Goal: Complete application form

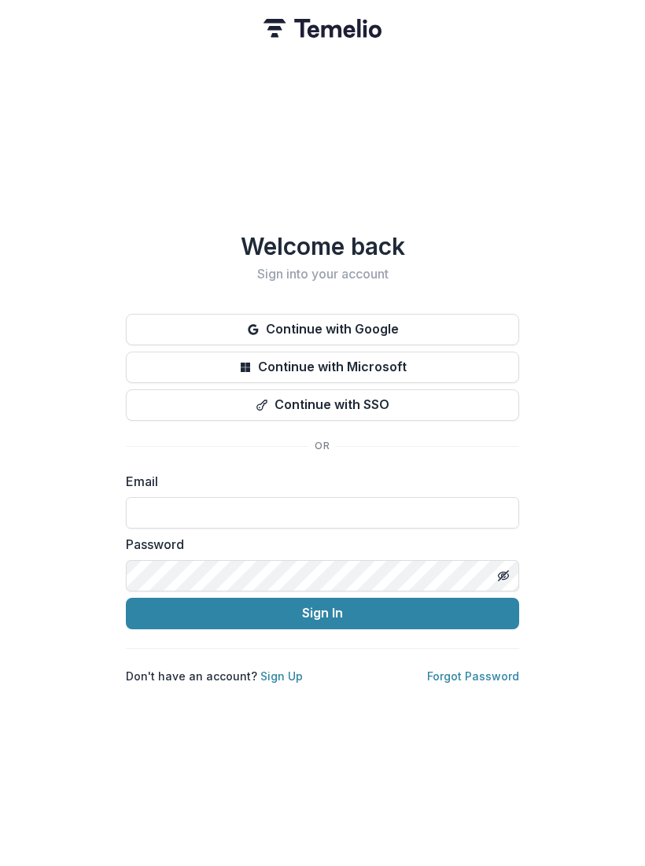
click at [300, 321] on button "Continue with Google" at bounding box center [322, 329] width 393 height 31
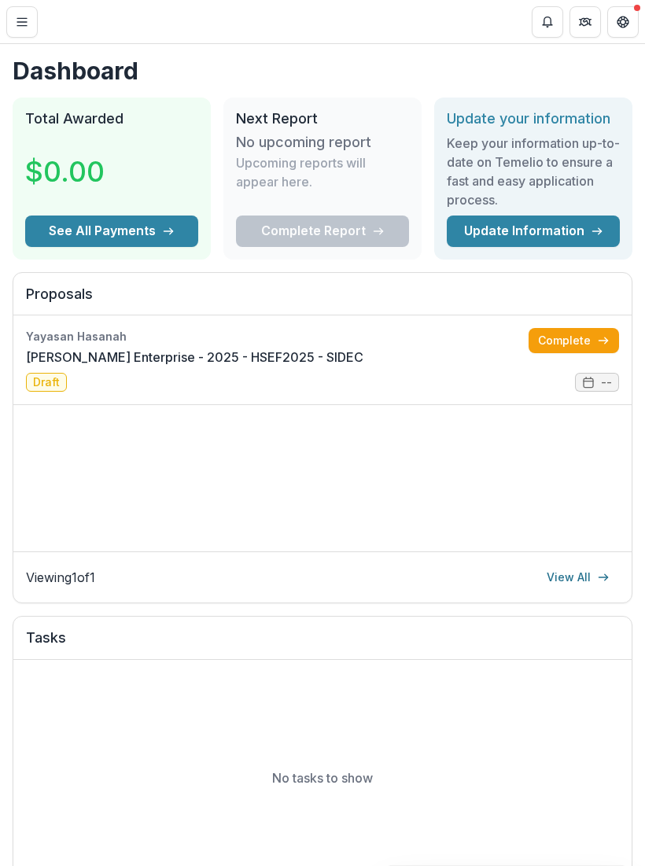
click at [20, 22] on line "Toggle Menu" at bounding box center [21, 22] width 9 height 0
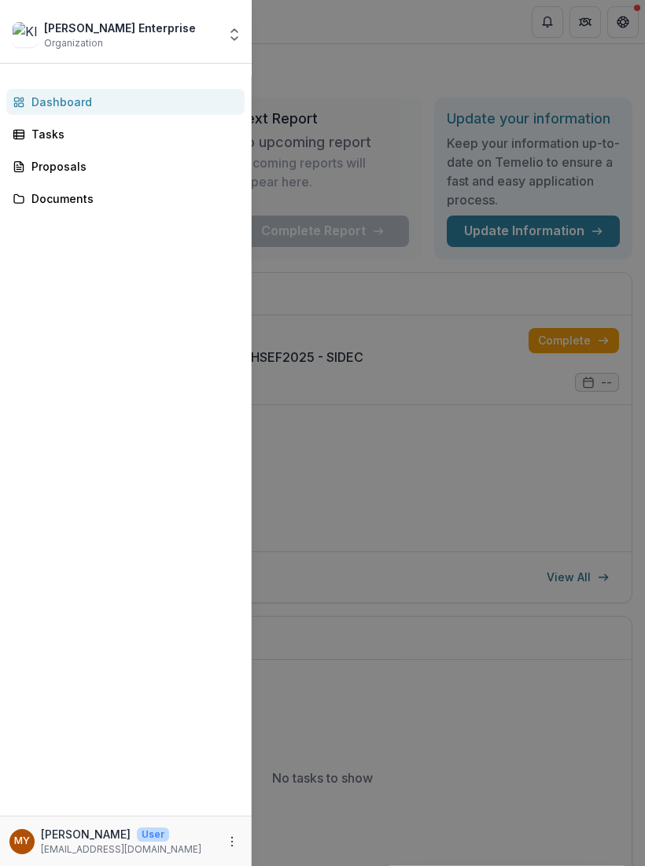
click at [60, 163] on div "Proposals" at bounding box center [131, 166] width 200 height 17
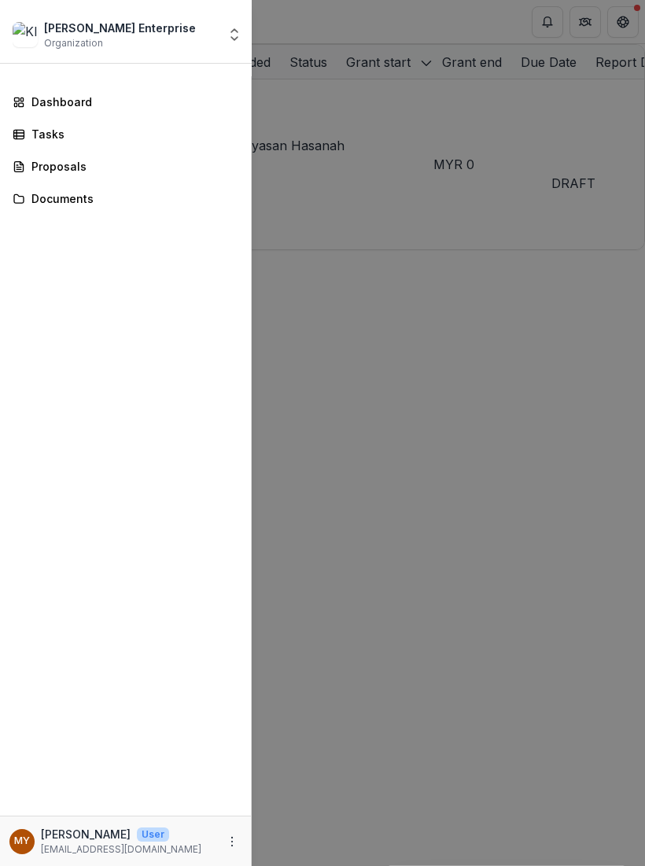
click at [348, 323] on div "[PERSON_NAME] Enterprise Organization Nonprofits [PERSON_NAME] Enterprise Team …" at bounding box center [322, 433] width 645 height 866
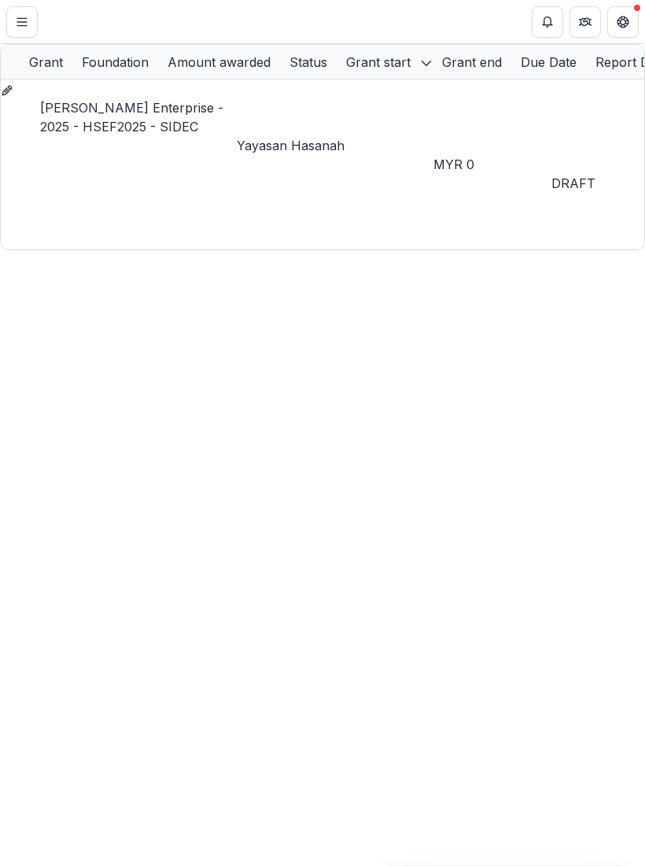
click at [108, 115] on link "[PERSON_NAME] Enterprise - 2025 - HSEF2025 - SIDEC" at bounding box center [131, 117] width 183 height 35
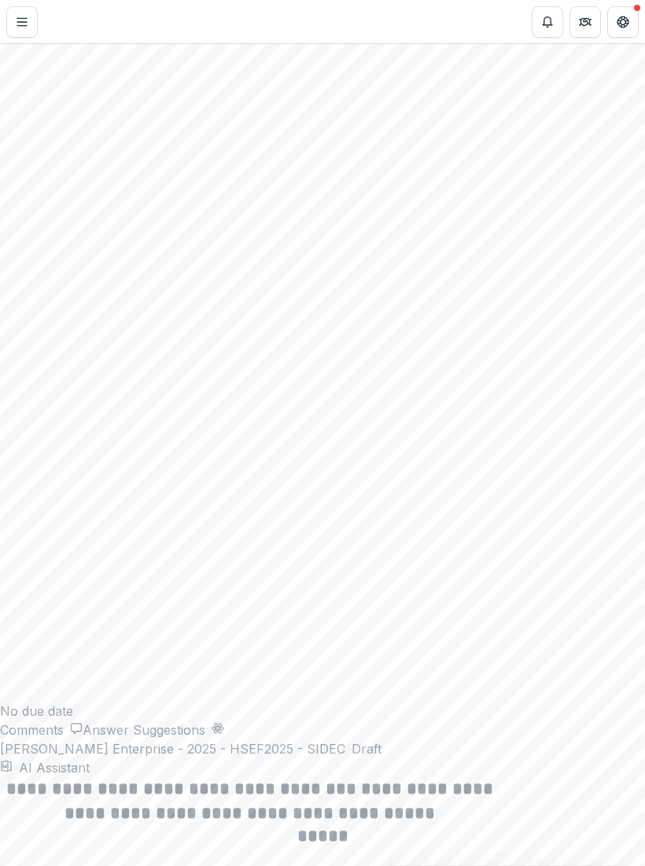
scroll to position [1311, 0]
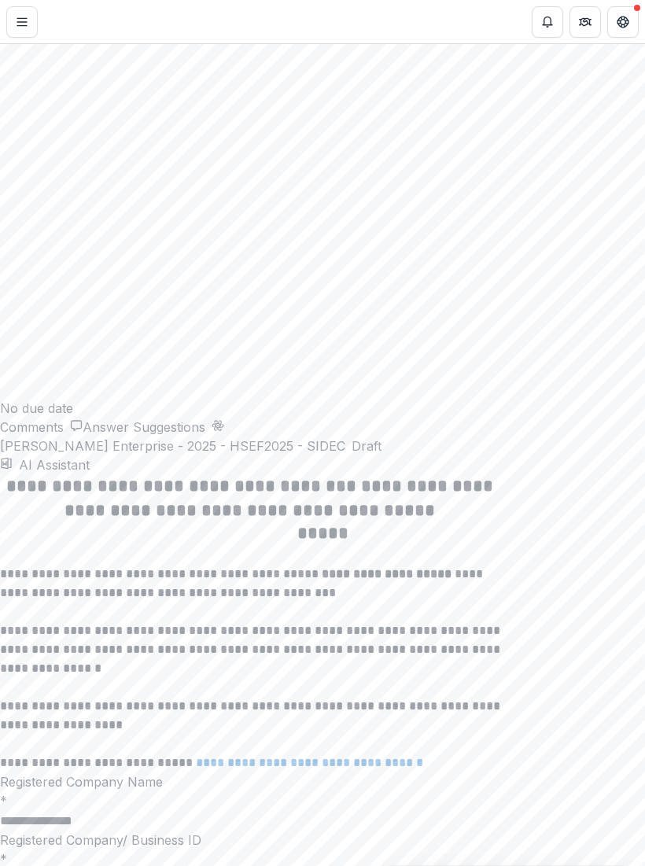
scroll to position [1618, 0]
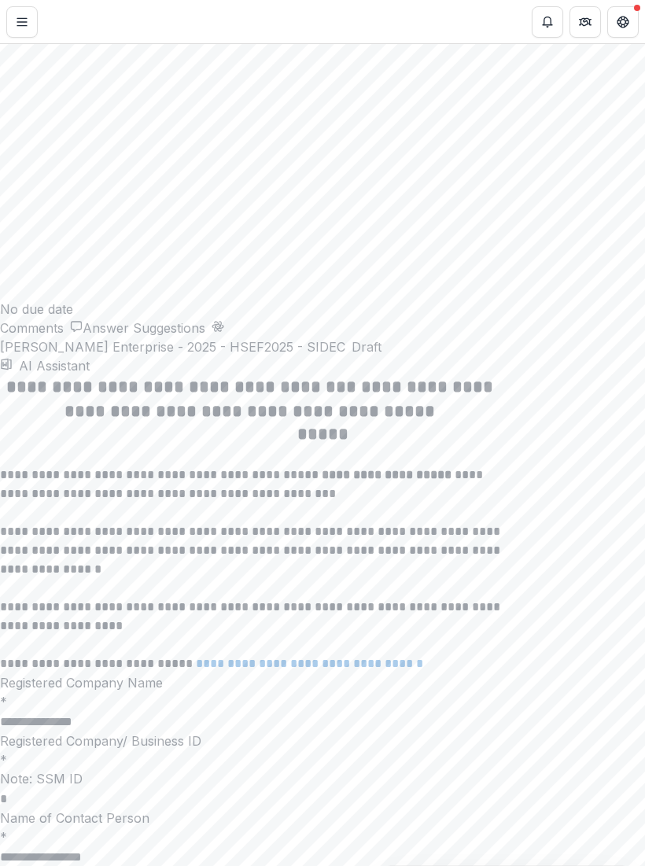
scroll to position [1744, 0]
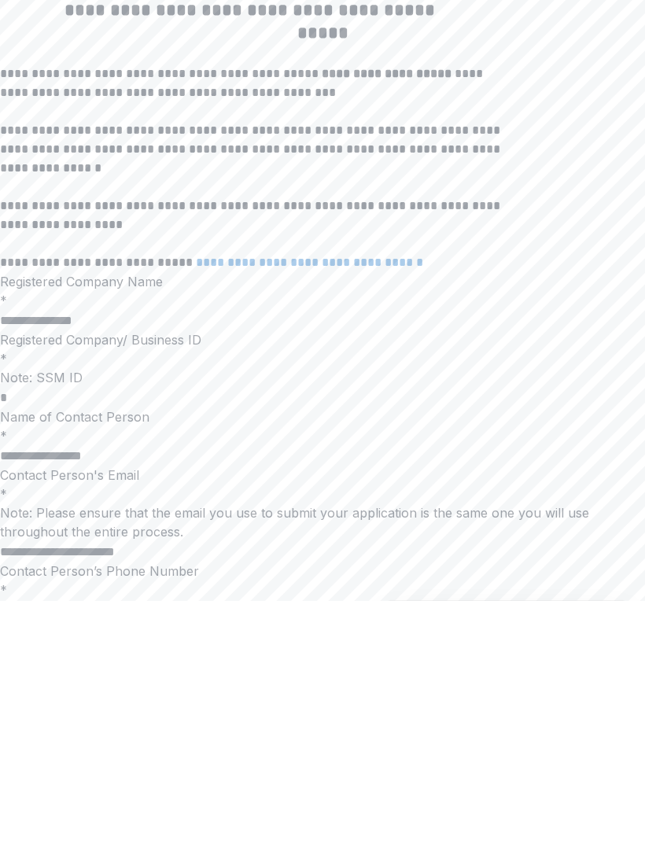
scroll to position [406, 0]
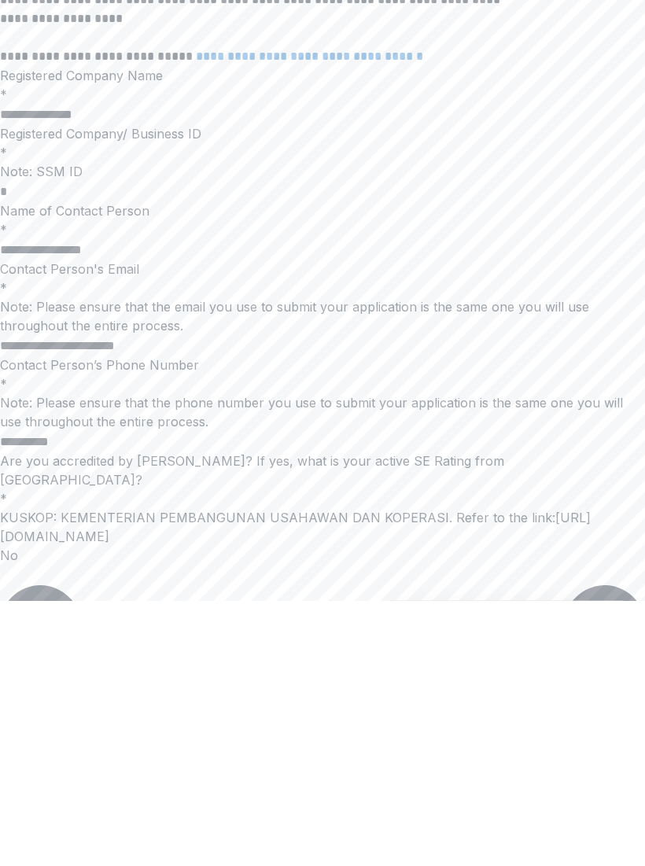
scroll to position [2059, 0]
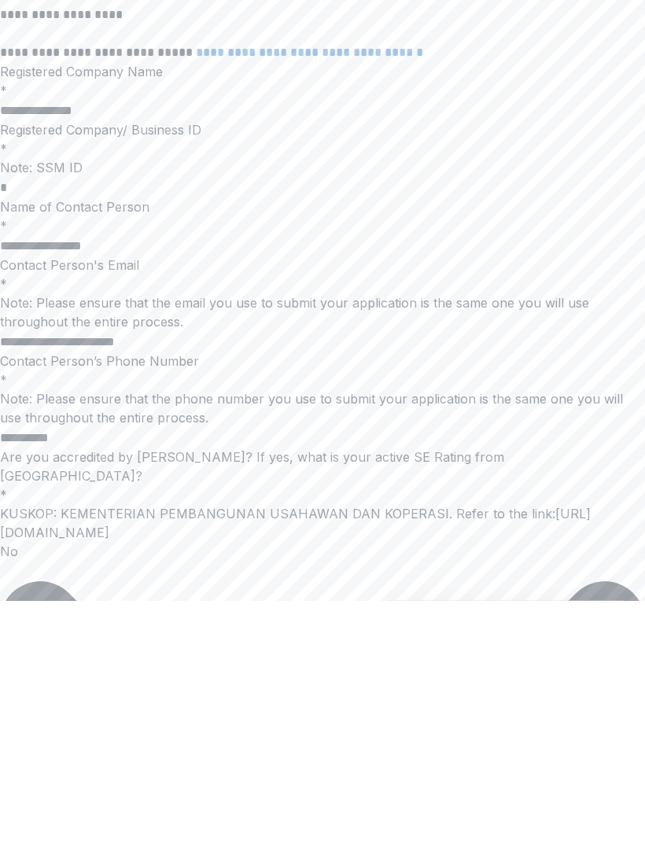
type textarea "**********"
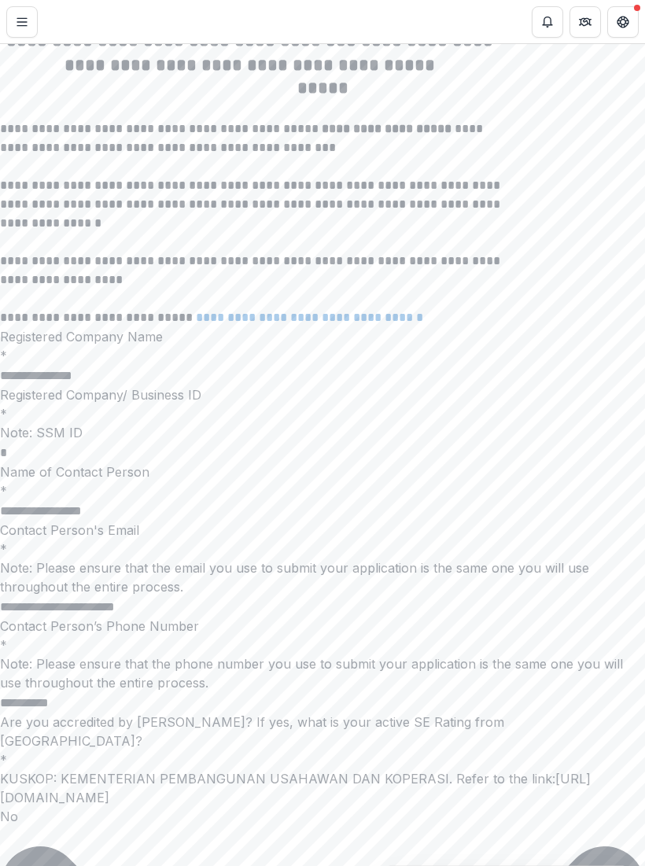
scroll to position [23, 0]
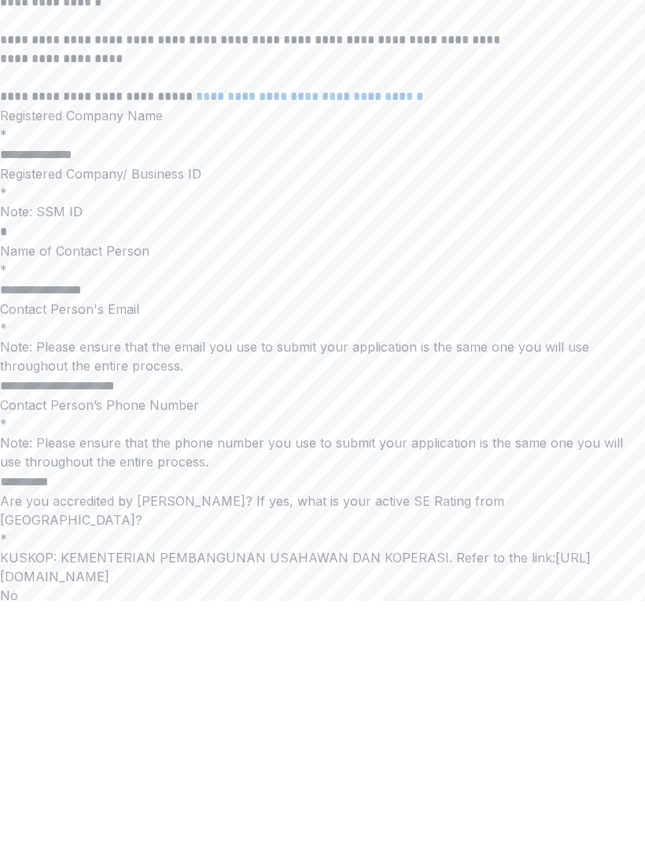
scroll to position [2022, 0]
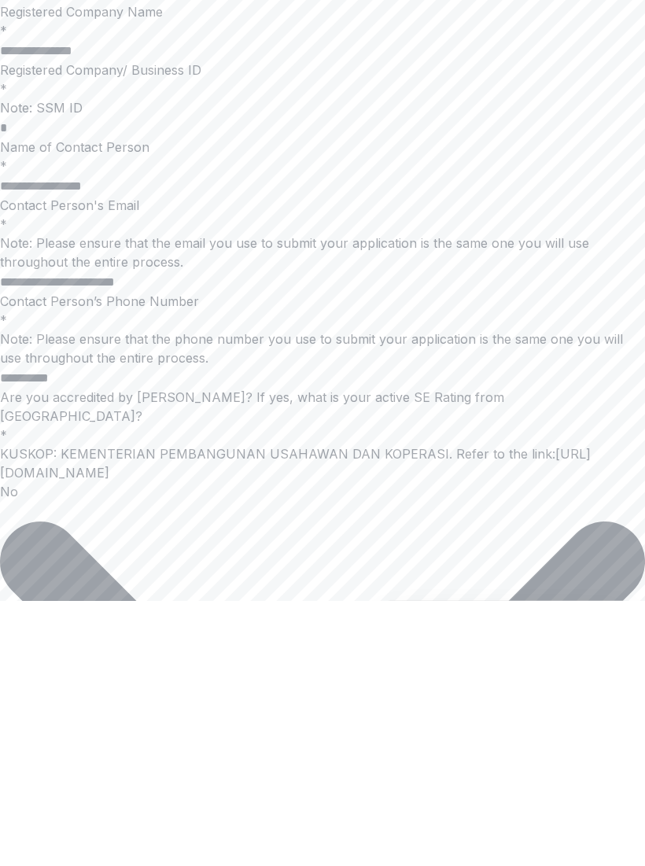
scroll to position [0, 0]
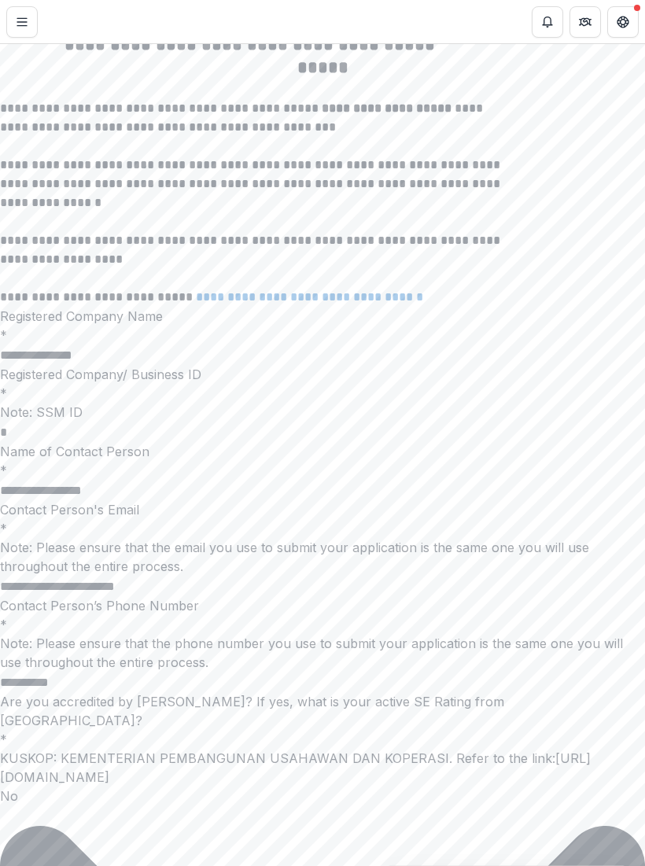
scroll to position [39, 0]
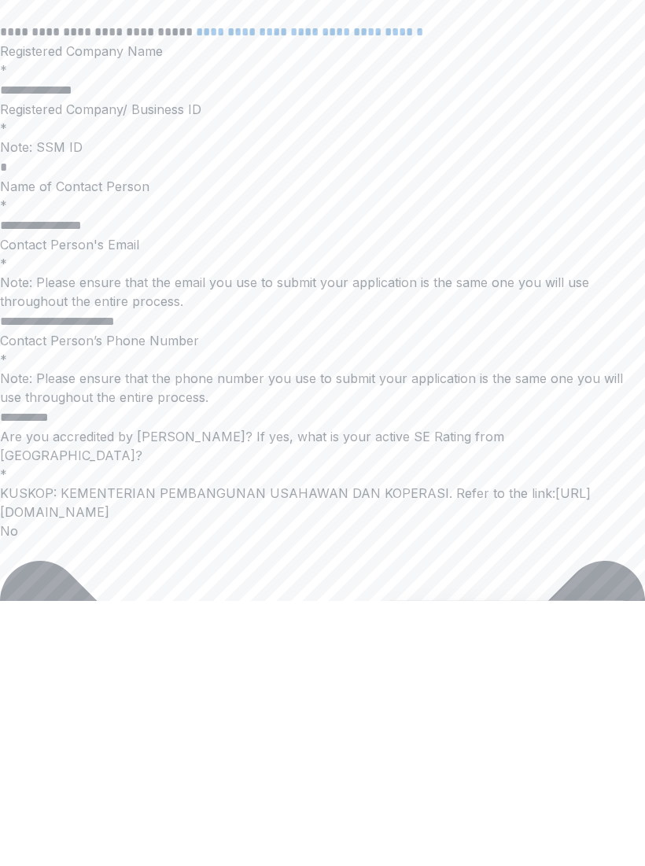
scroll to position [66, 0]
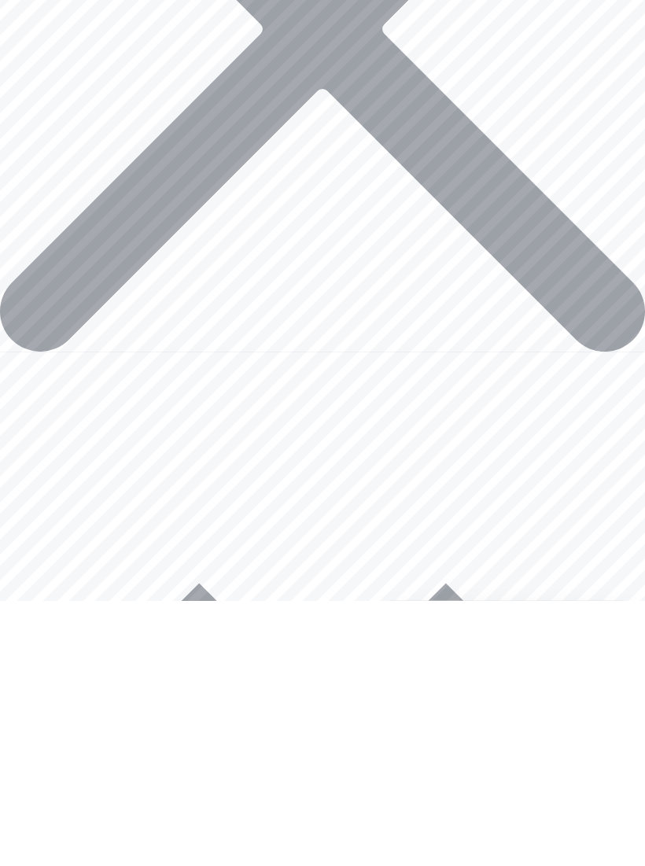
scroll to position [2931, 0]
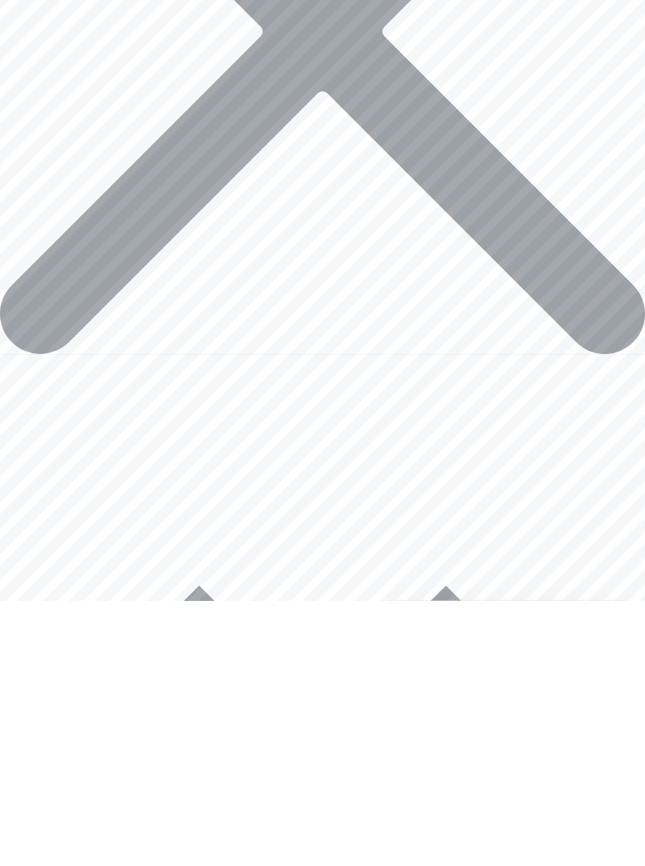
type textarea "**********"
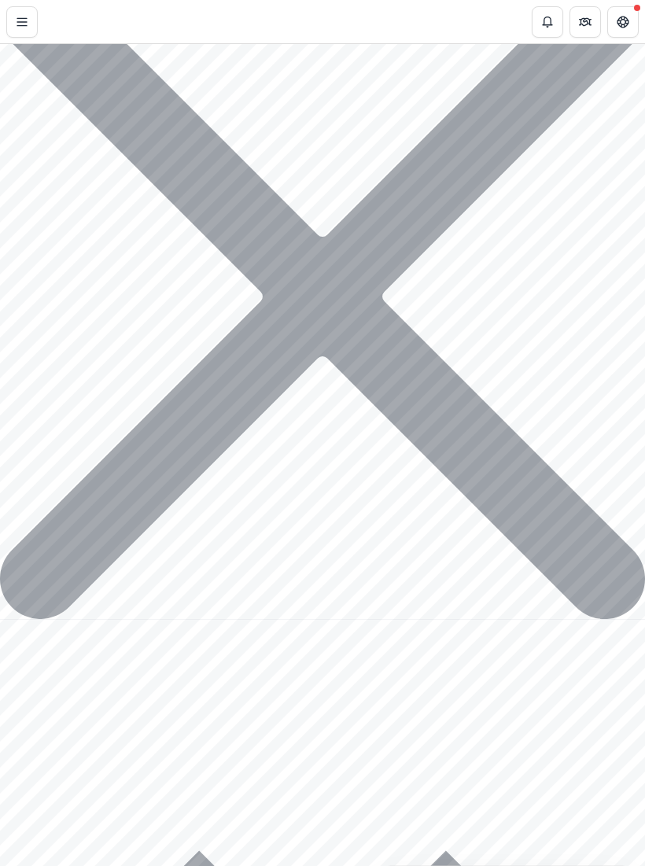
type input "**********"
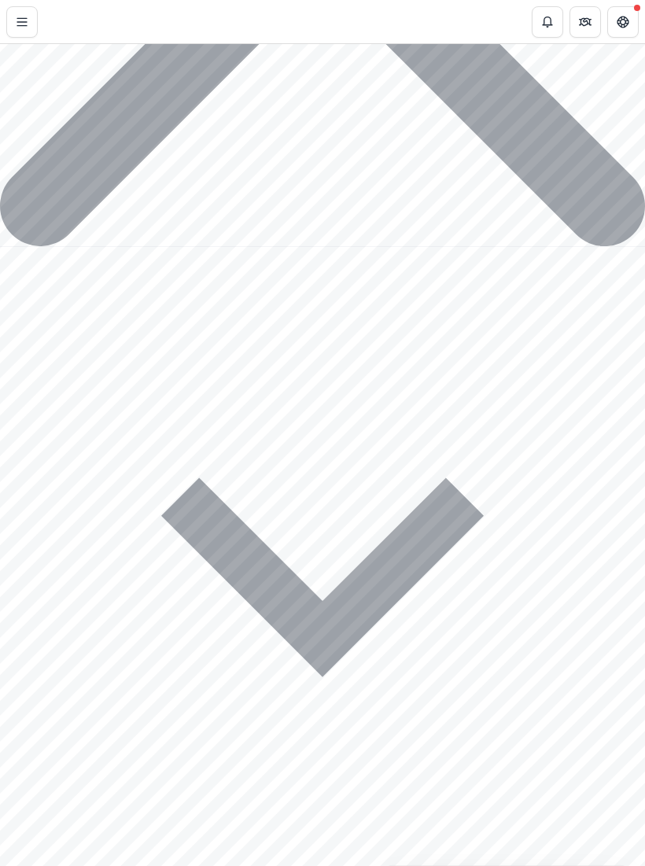
scroll to position [3305, 0]
type input "**********"
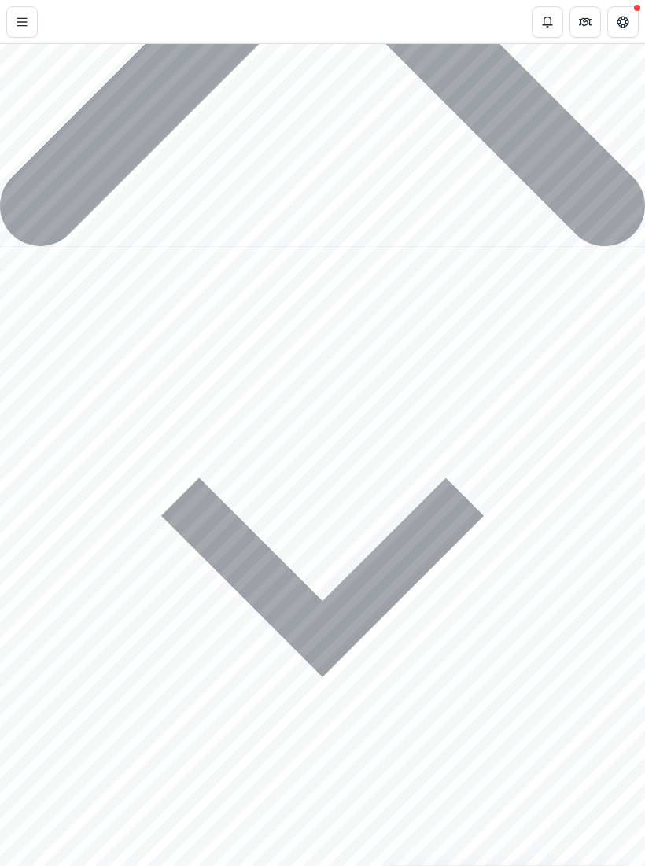
click at [0, 865] on icon "Close" at bounding box center [0, 880] width 0 height 0
click at [0, 865] on button "Close" at bounding box center [0, 880] width 0 height 0
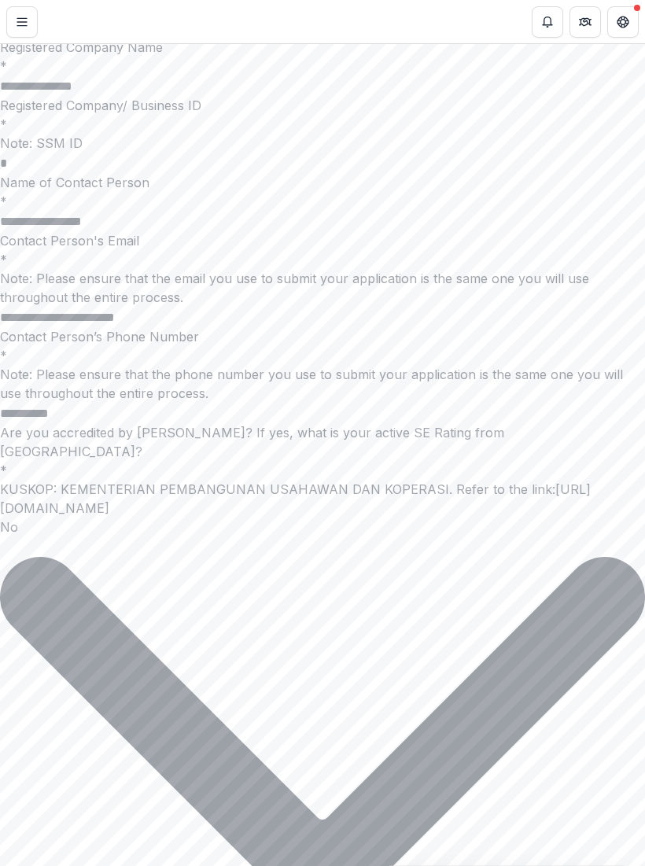
scroll to position [46, 0]
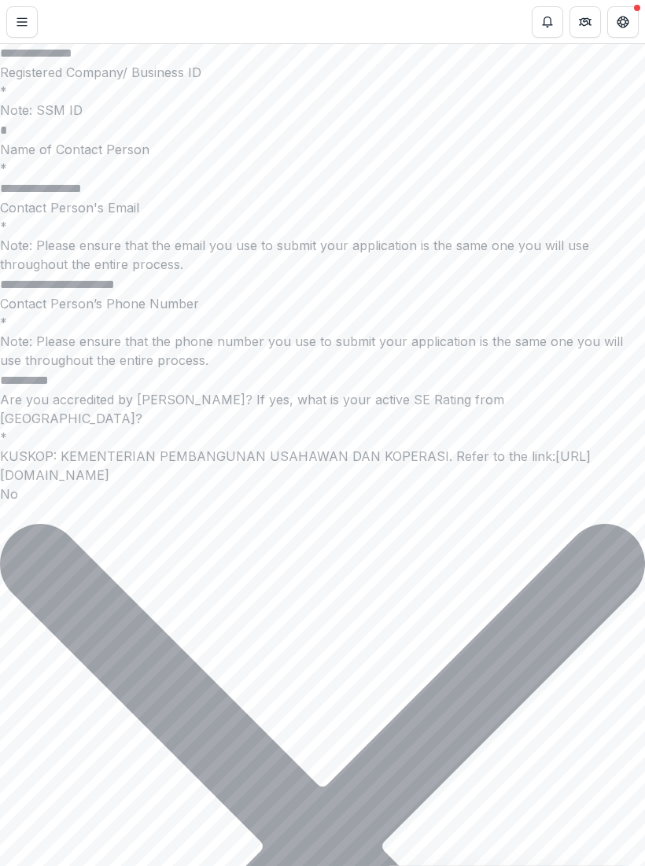
scroll to position [57, 0]
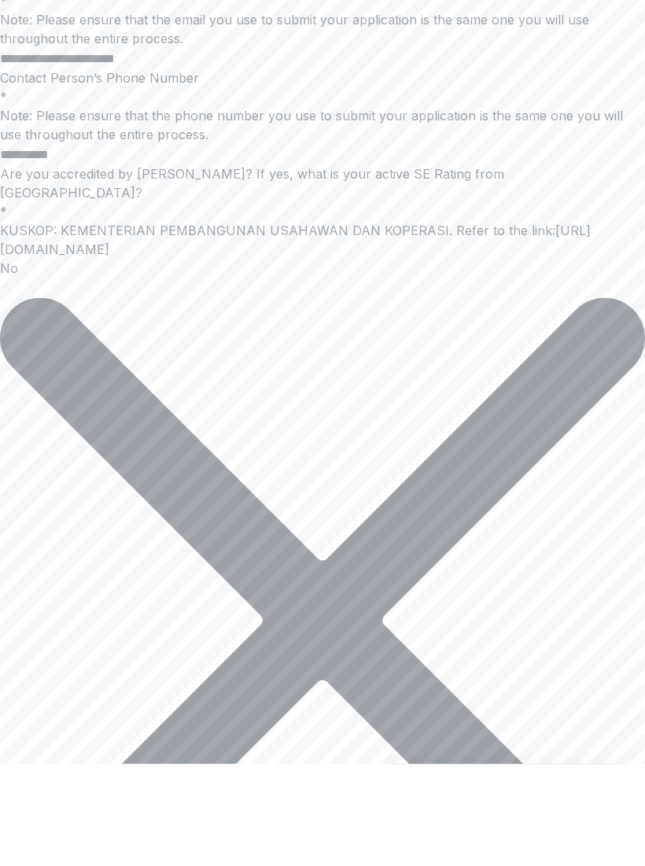
scroll to position [2503, 0]
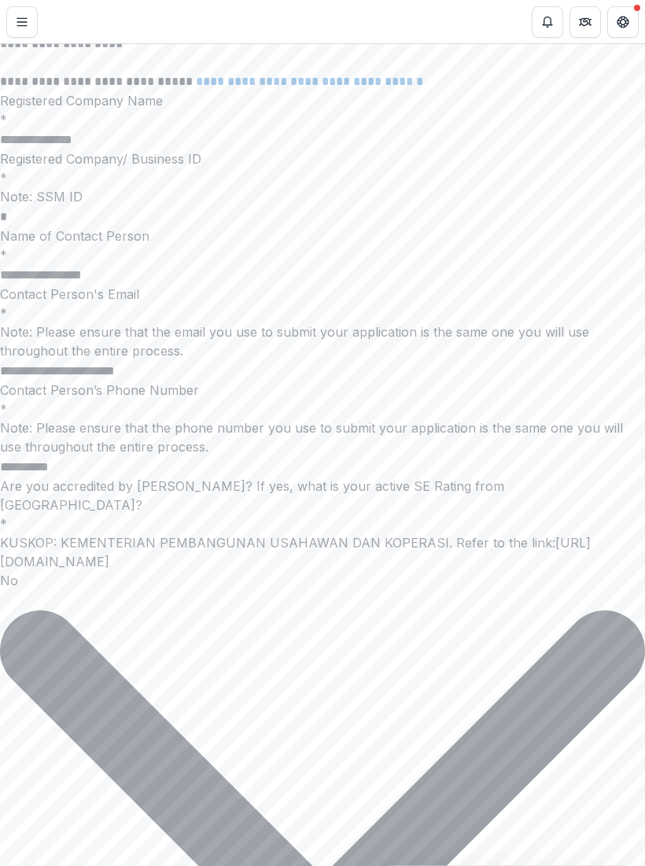
scroll to position [271, 0]
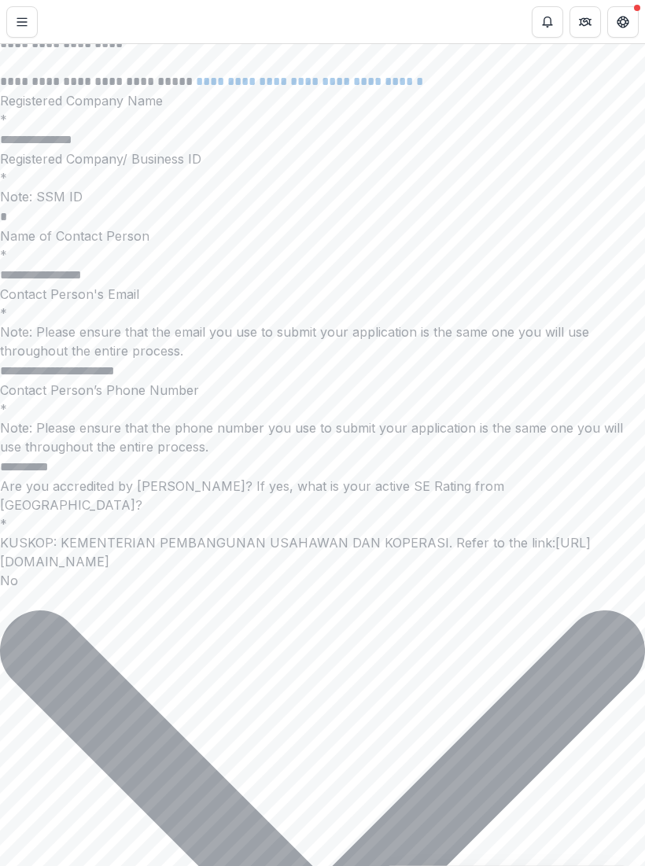
scroll to position [187, 0]
paste textarea "**********"
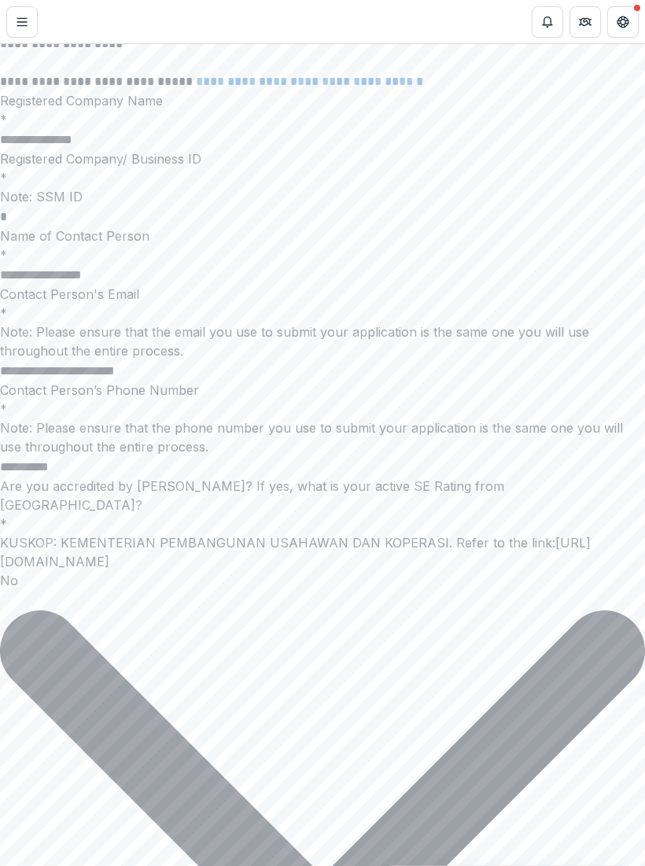
scroll to position [225, 0]
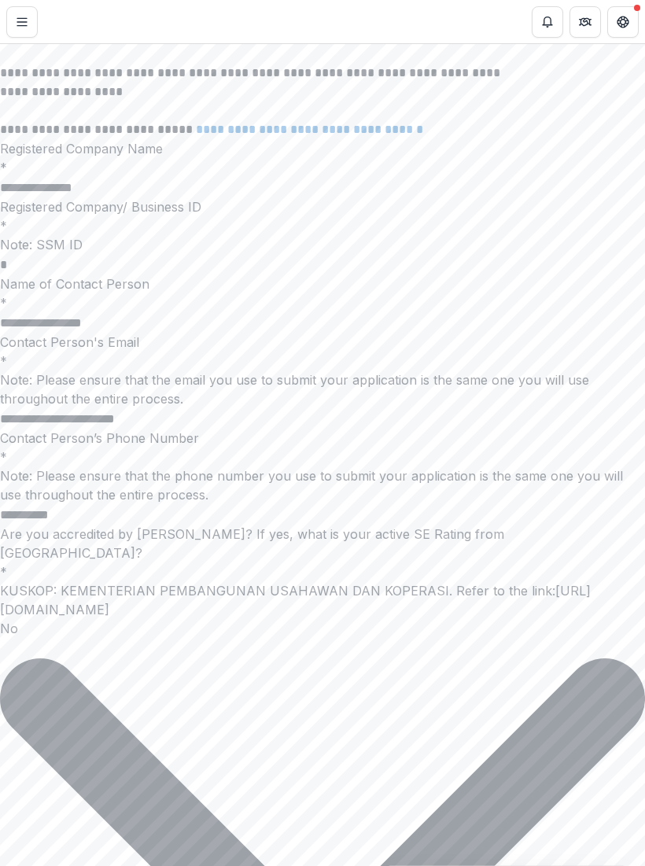
scroll to position [244, 0]
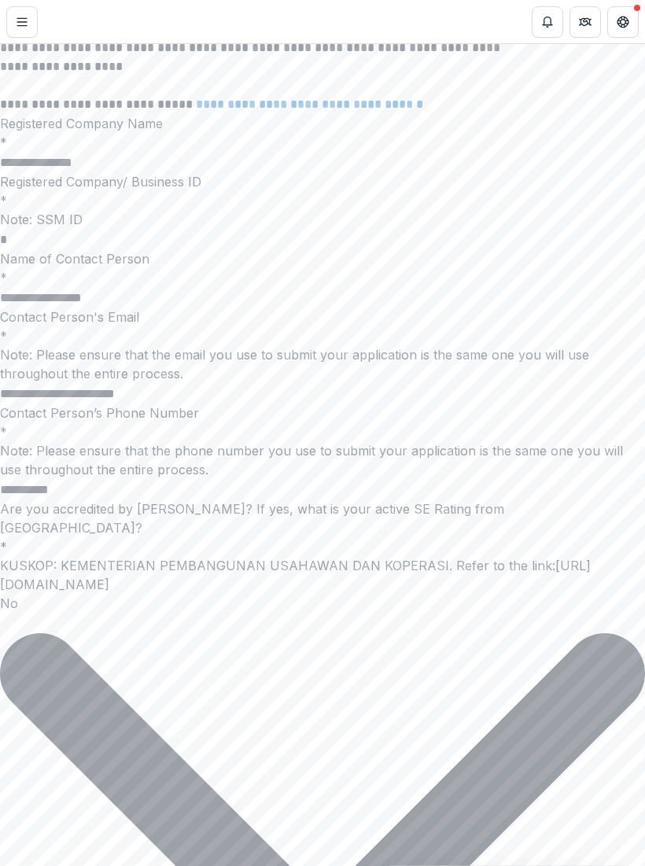
scroll to position [2271, 0]
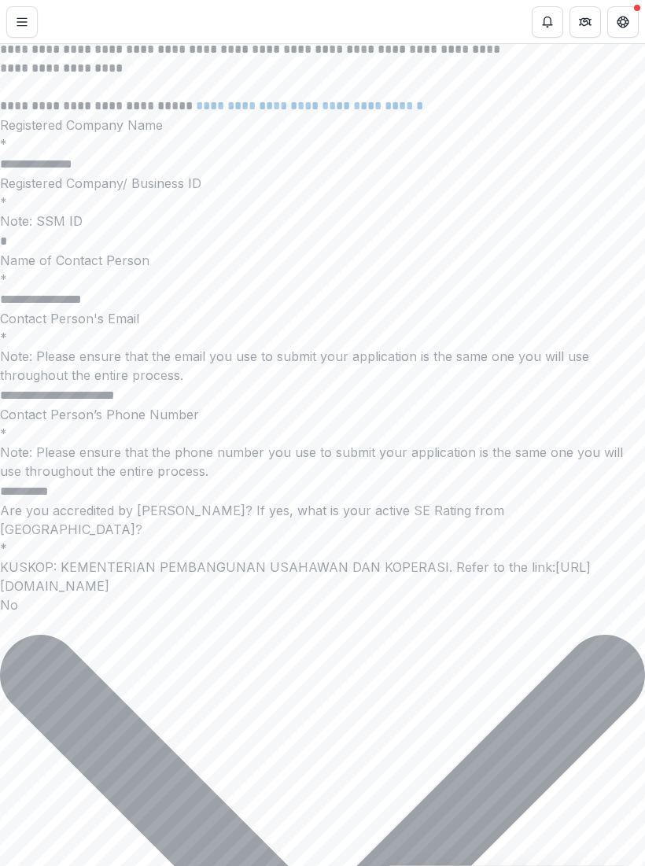
scroll to position [156, 0]
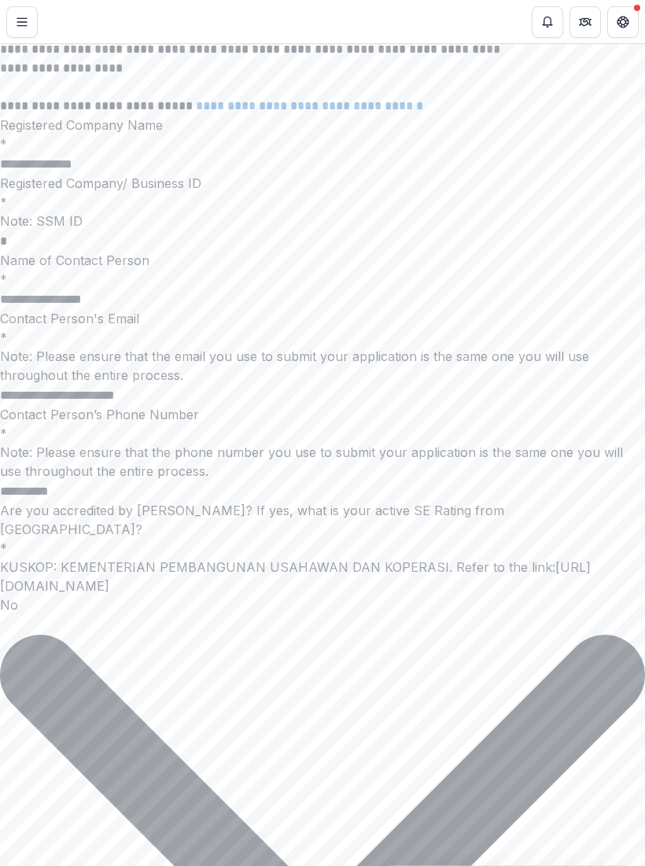
scroll to position [274, 0]
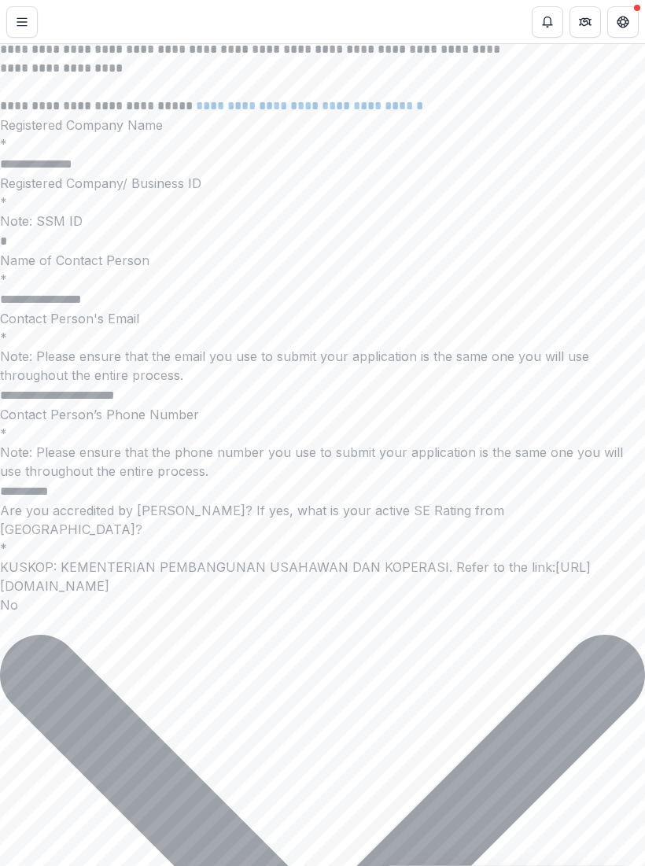
scroll to position [384, 0]
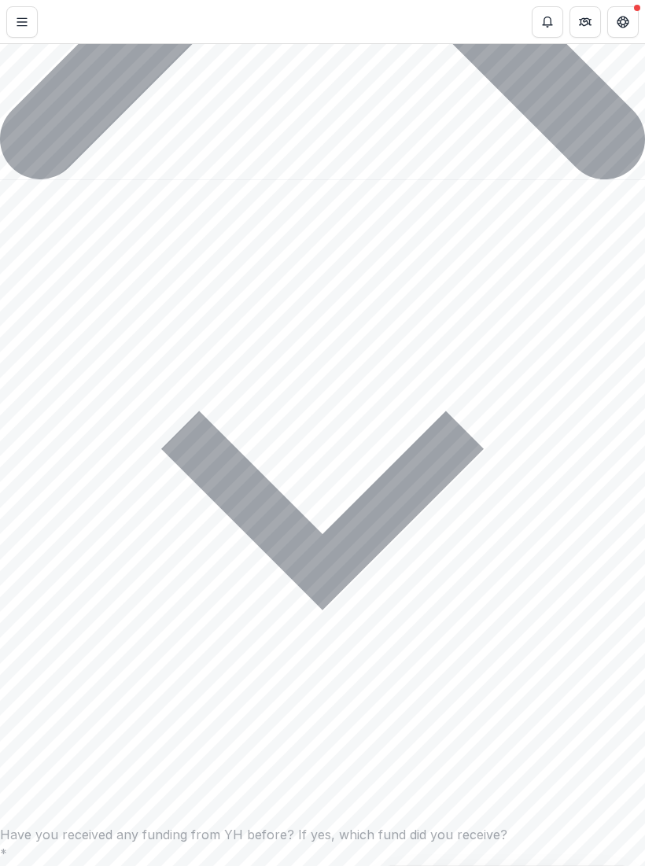
scroll to position [3371, 0]
type textarea "**********"
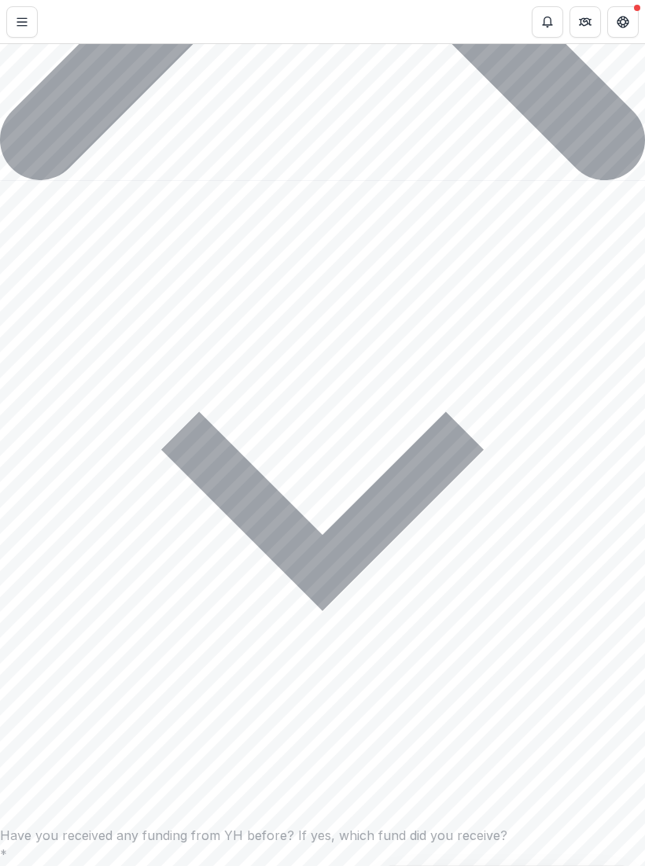
type input "**********"
click at [0, 865] on icon "Close" at bounding box center [0, 880] width 0 height 0
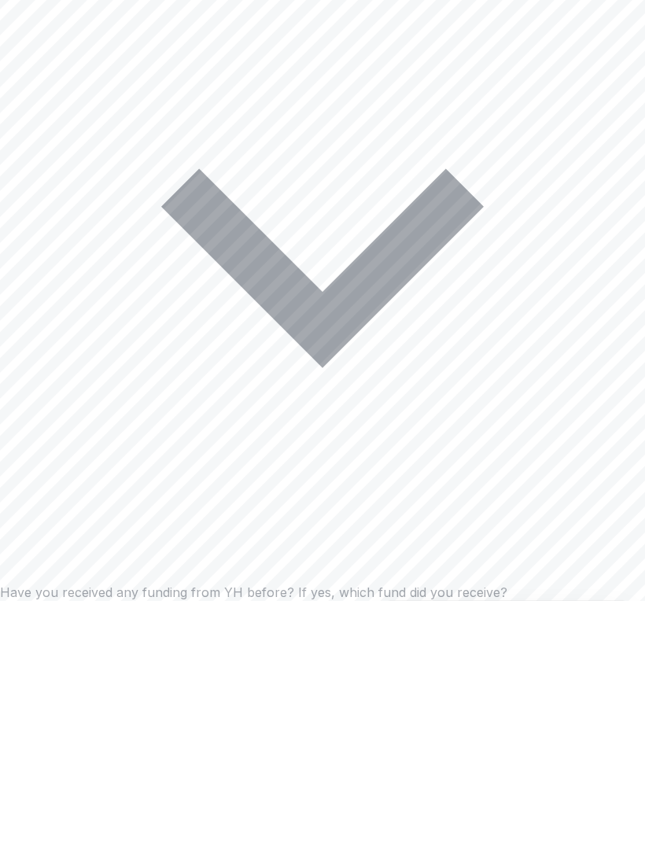
scroll to position [3349, 0]
